Goal: Check status: Check status

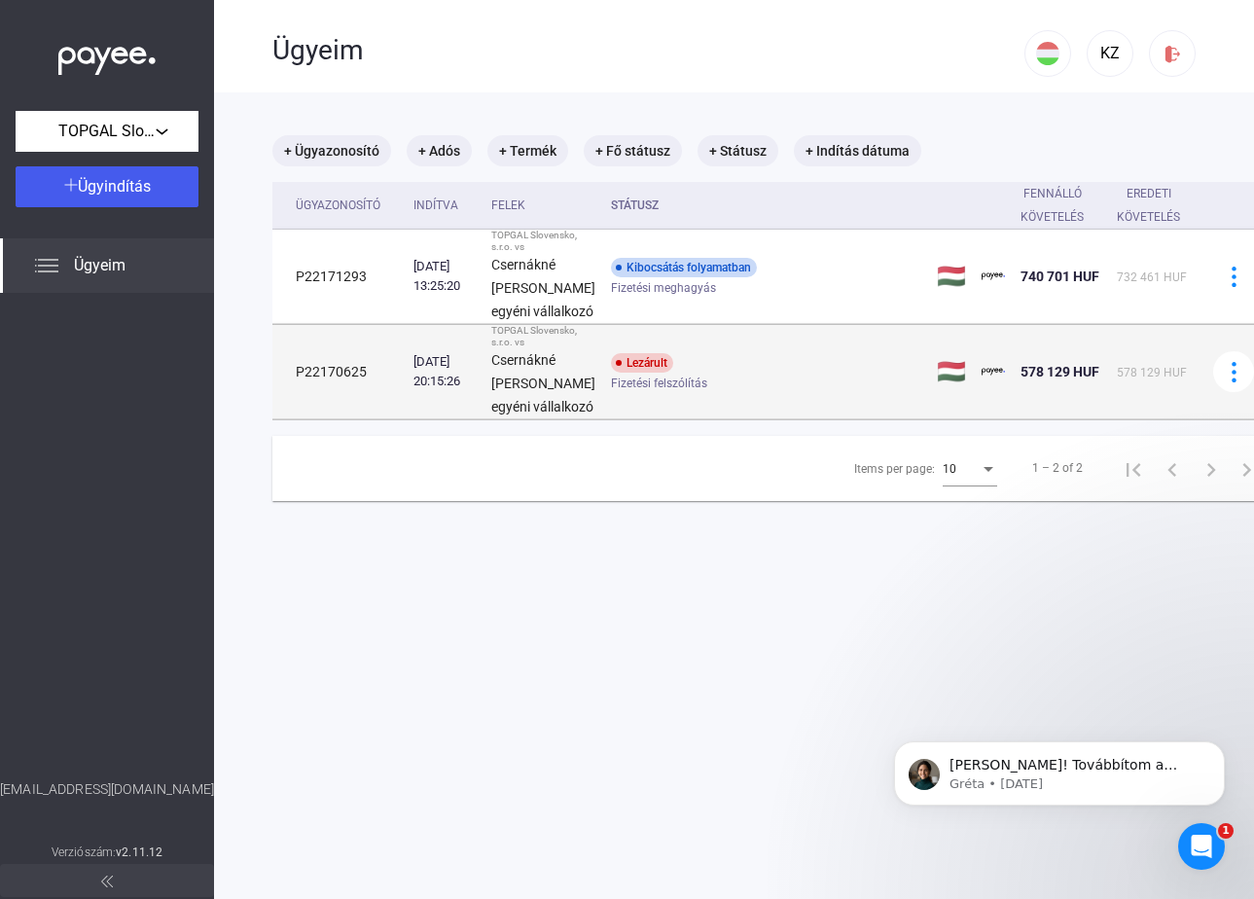
click at [356, 404] on td "P22170625" at bounding box center [338, 372] width 133 height 94
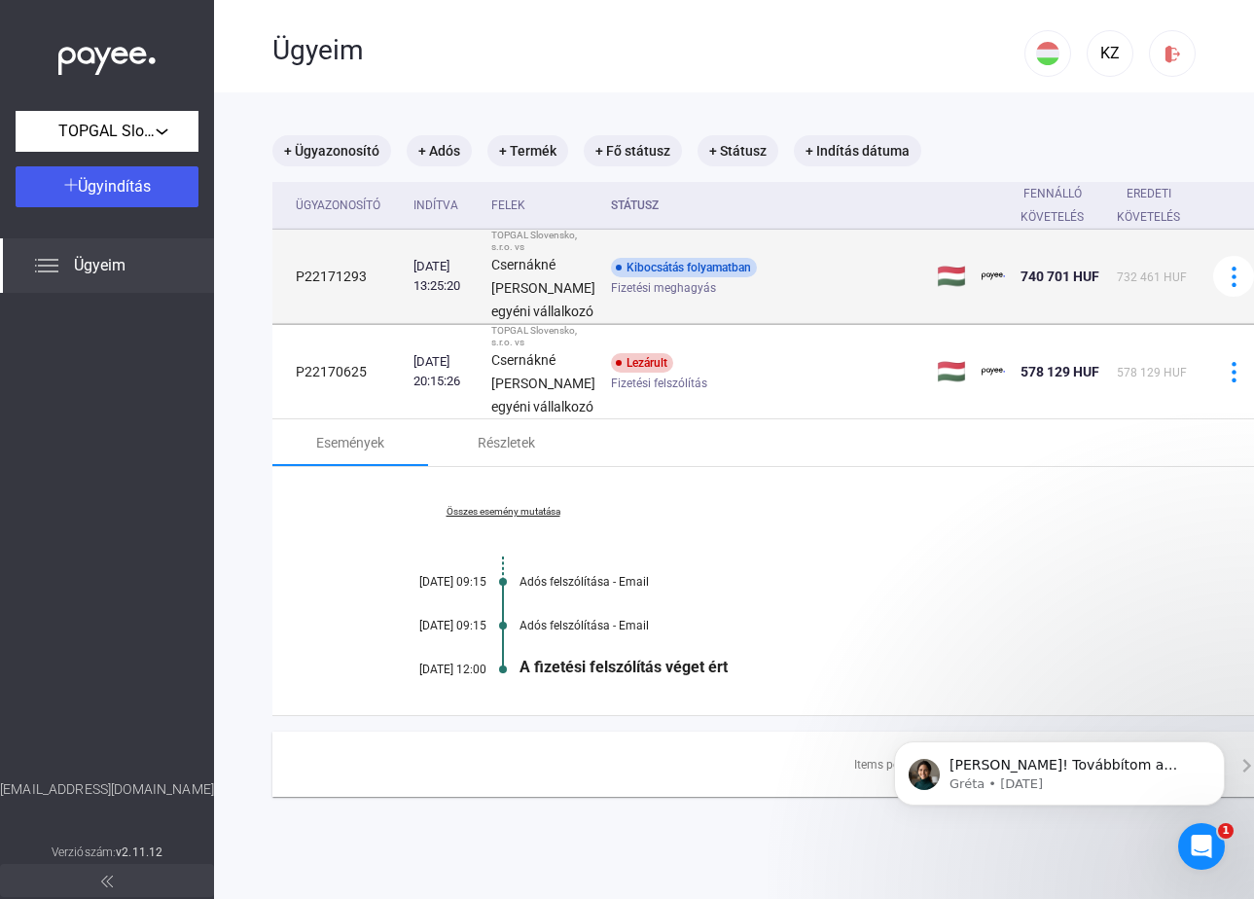
click at [406, 324] on td "P22171293" at bounding box center [338, 277] width 133 height 94
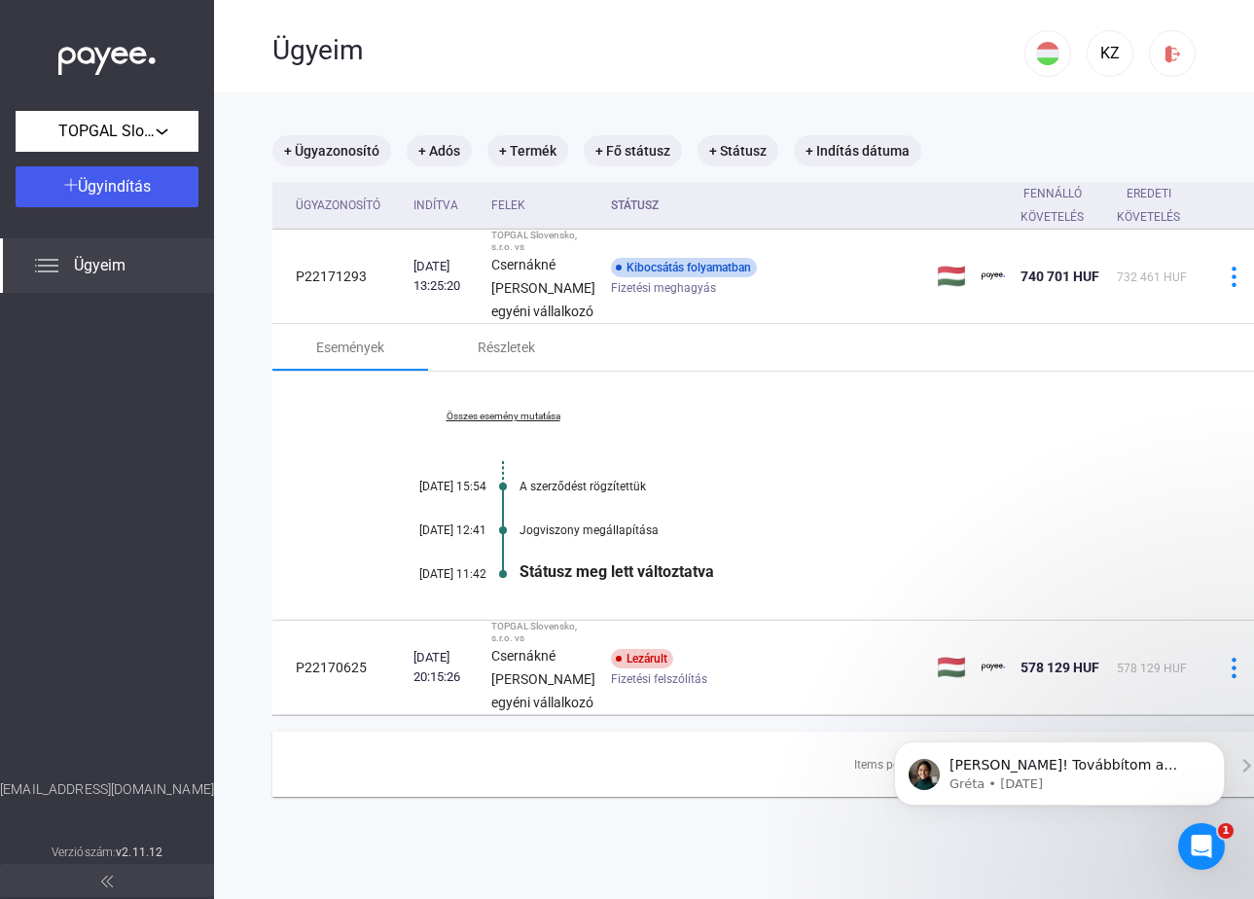
click at [617, 581] on div "Státusz meg lett változtatva" at bounding box center [849, 571] width 660 height 18
click at [621, 537] on div "Jogviszony megállapítása" at bounding box center [849, 530] width 660 height 14
click at [648, 581] on div "Státusz meg lett változtatva" at bounding box center [849, 571] width 660 height 18
click at [995, 760] on span "[PERSON_NAME]! Továbbítom a kérdést a kollégámnak, aki foglalkozik ezzel az ügg…" at bounding box center [1063, 803] width 228 height 93
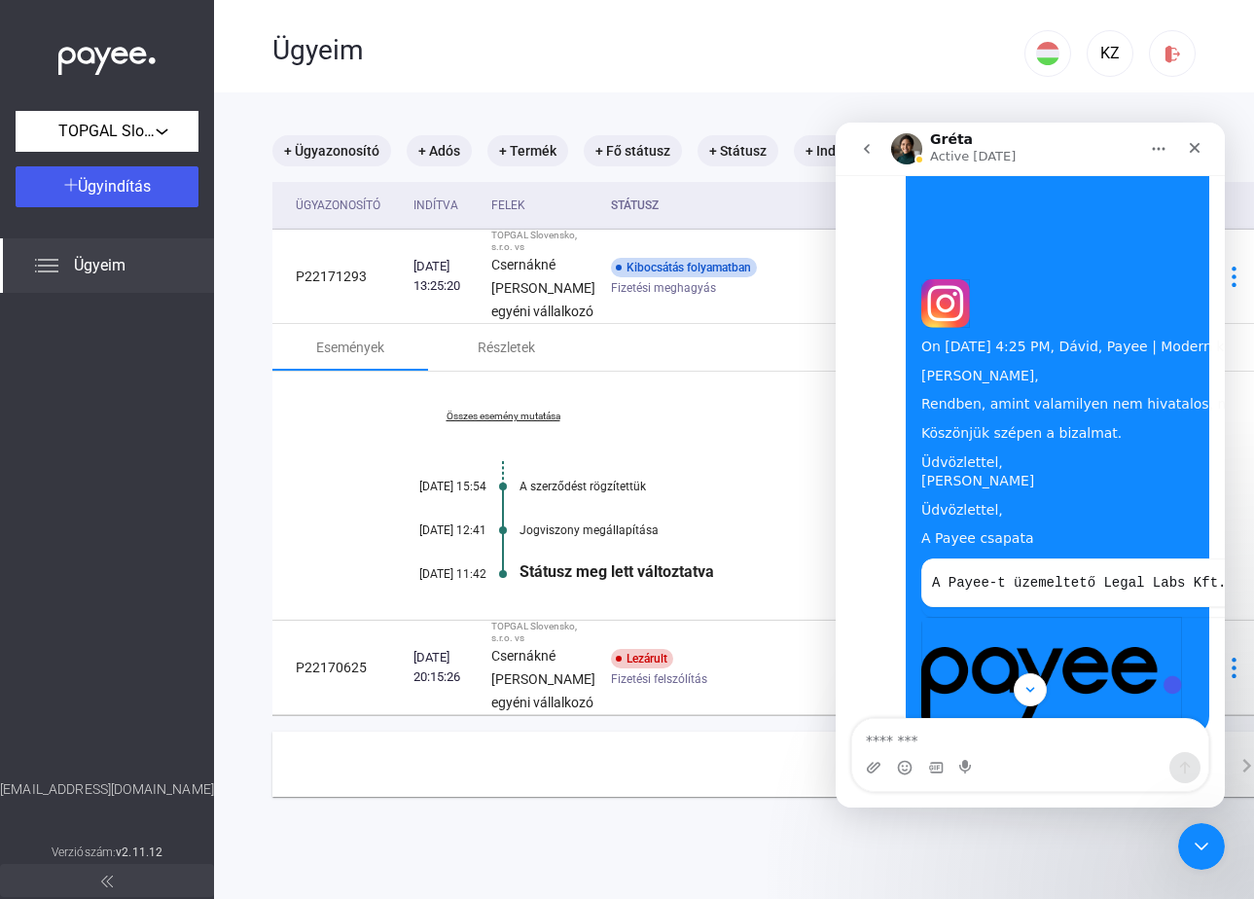
scroll to position [4296, 0]
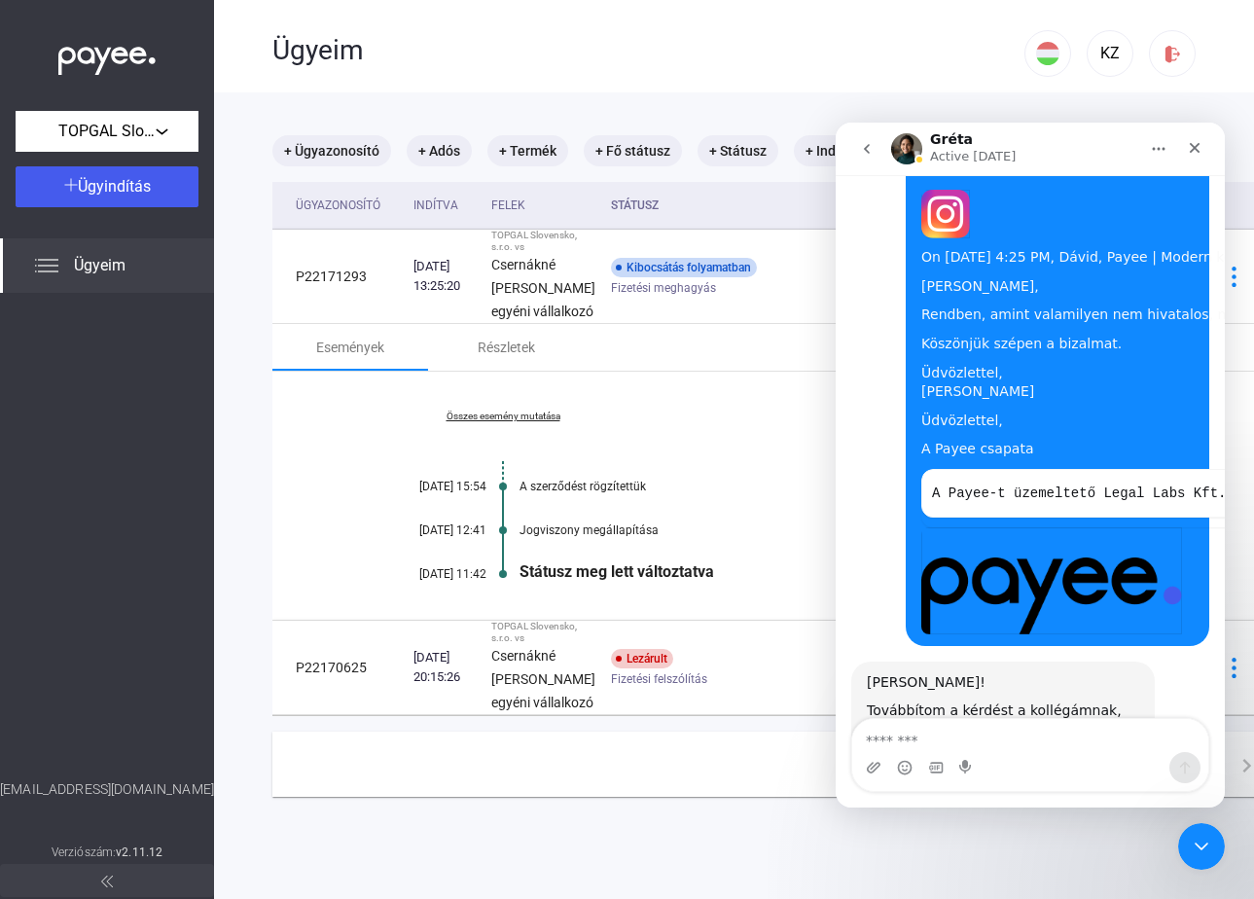
click at [1008, 701] on div "Továbbítom a kérdést a kollégámnak, aki foglalkozik ezzel az üggyel és a holnap…" at bounding box center [1003, 739] width 272 height 76
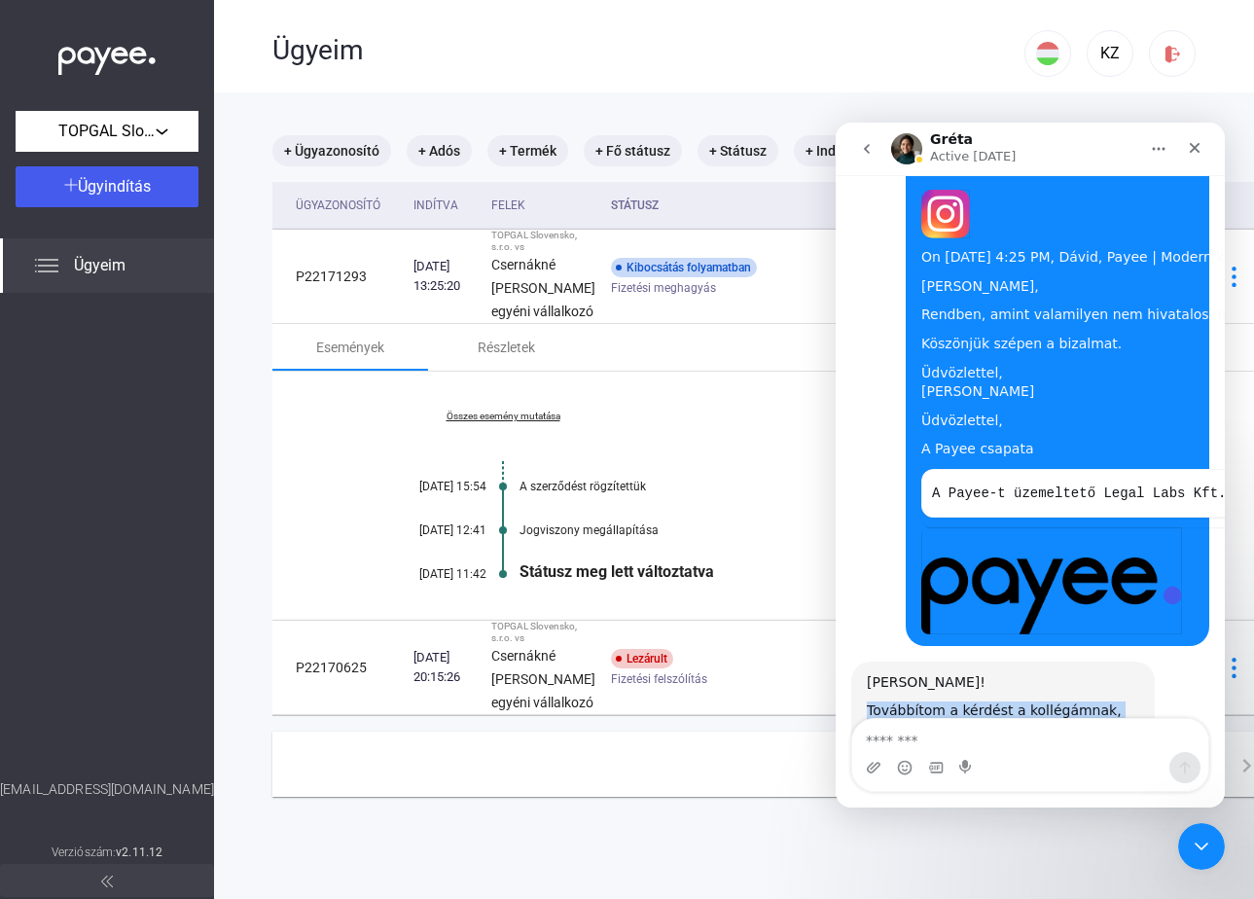
click at [1008, 701] on div "Továbbítom a kérdést a kollégámnak, aki foglalkozik ezzel az üggyel és a holnap…" at bounding box center [1003, 739] width 272 height 76
click at [988, 701] on div "Továbbítom a kérdést a kollégámnak, aki foglalkozik ezzel az üggyel és a holnap…" at bounding box center [1003, 739] width 272 height 76
click at [969, 701] on div "Továbbítom a kérdést a kollégámnak, aki foglalkozik ezzel az üggyel és a holnap…" at bounding box center [1003, 739] width 272 height 76
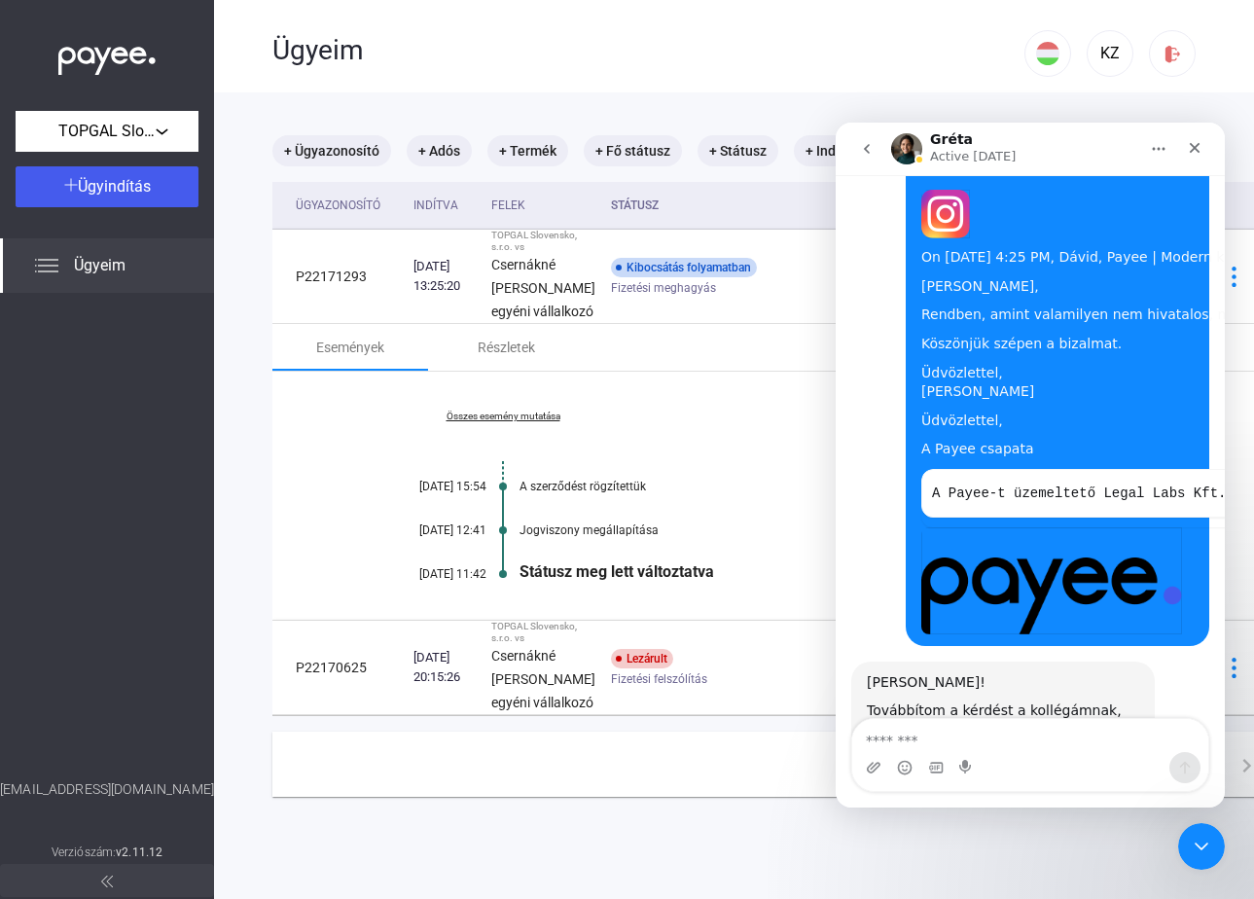
click at [969, 701] on div "Továbbítom a kérdést a kollégámnak, aki foglalkozik ezzel az üggyel és a holnap…" at bounding box center [1003, 739] width 272 height 76
click at [999, 701] on div "Továbbítom a kérdést a kollégámnak, aki foglalkozik ezzel az üggyel és a holnap…" at bounding box center [1003, 739] width 272 height 76
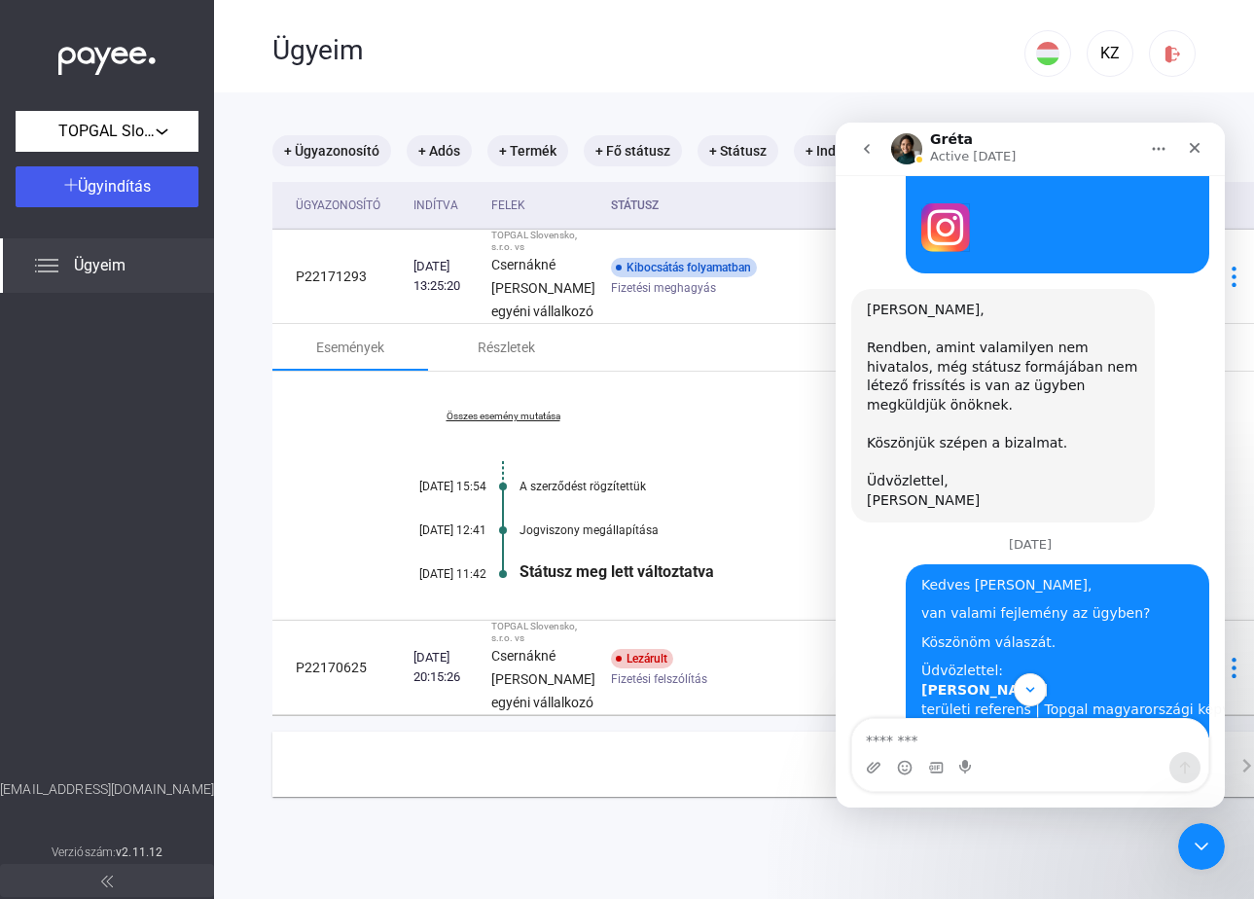
scroll to position [3068, 0]
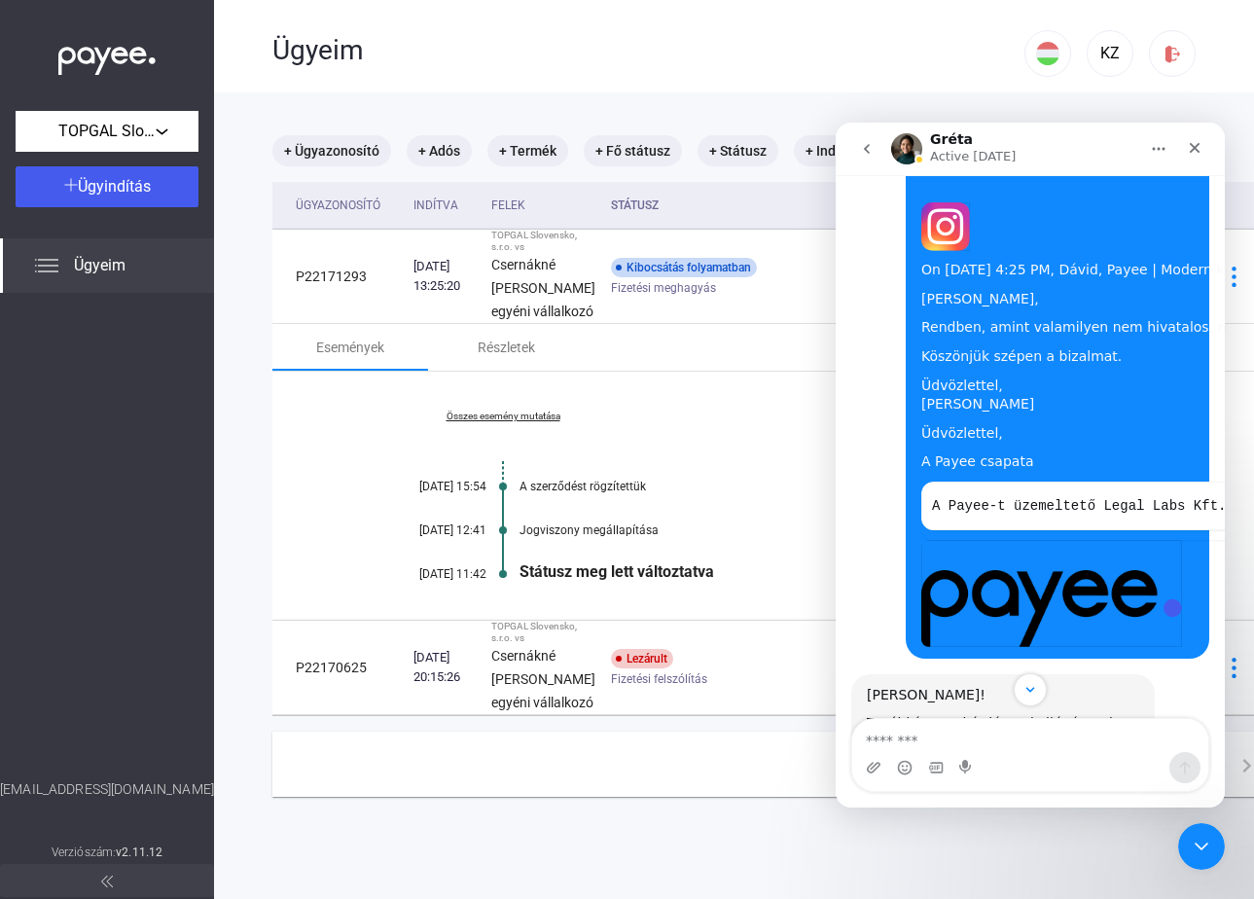
scroll to position [4296, 0]
